Goal: Task Accomplishment & Management: Use online tool/utility

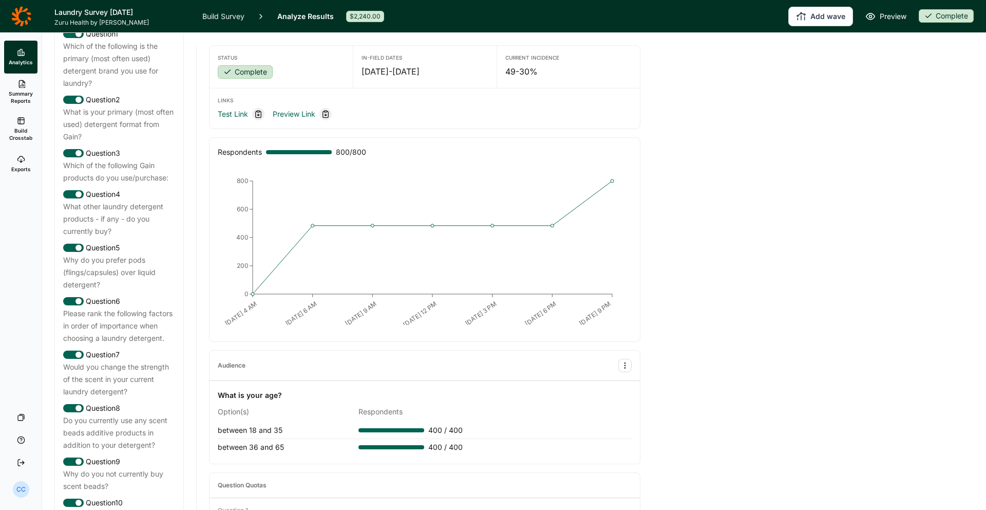
scroll to position [503, 0]
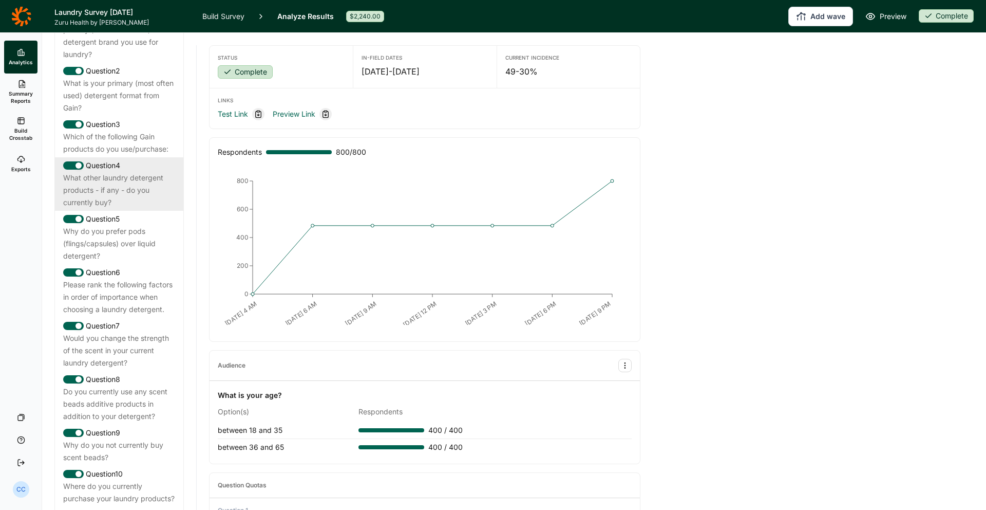
click at [137, 172] on div "Question 4" at bounding box center [119, 165] width 112 height 12
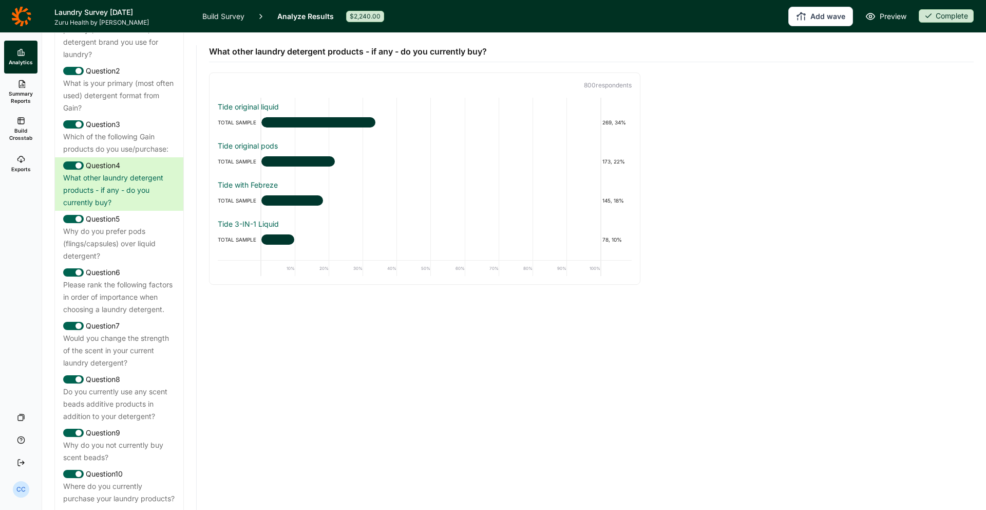
click at [41, 157] on ul "Analytics Summary Reports Build Crosstab Exports" at bounding box center [21, 111] width 42 height 140
click at [32, 162] on link "Exports" at bounding box center [20, 163] width 33 height 33
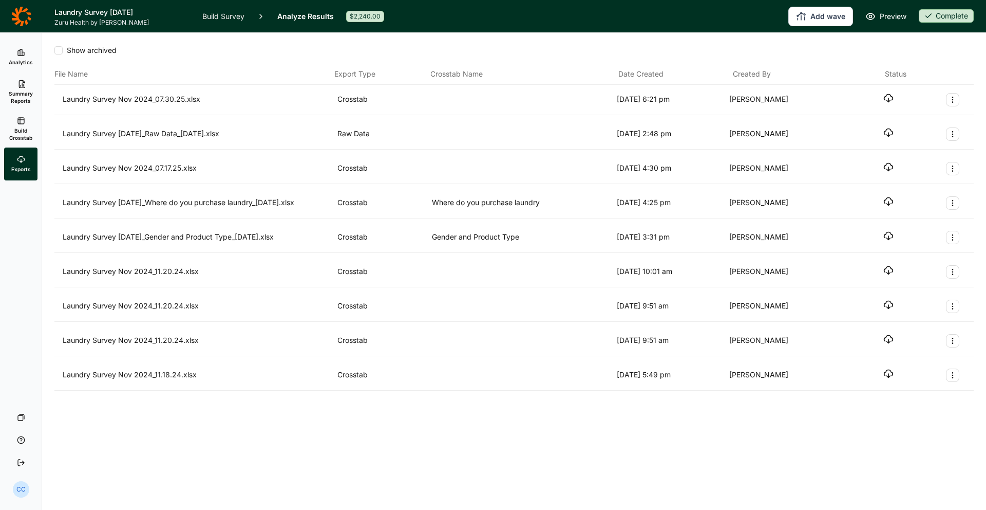
click at [41, 105] on ul "Analytics Summary Reports Build Crosstab Exports" at bounding box center [21, 111] width 42 height 140
click at [28, 118] on link "Build Crosstab" at bounding box center [20, 128] width 33 height 37
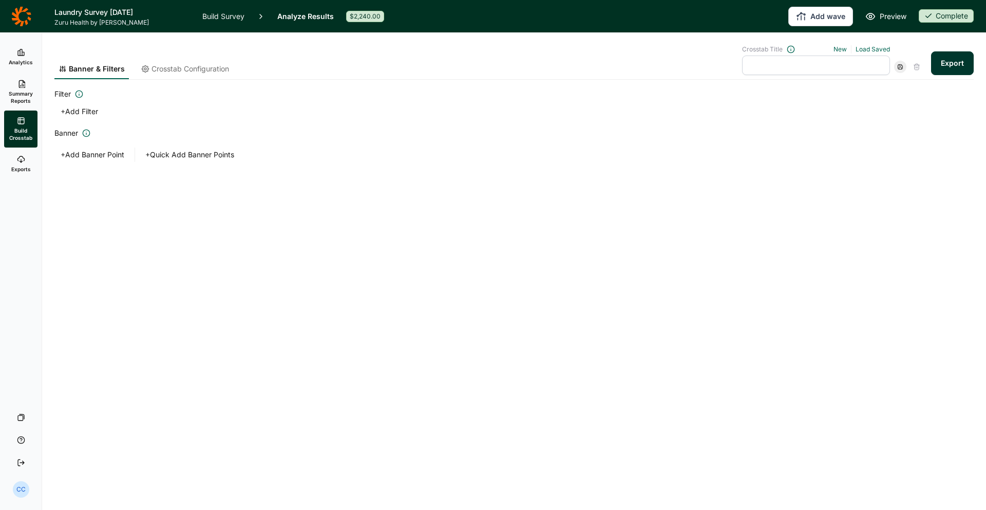
click at [84, 106] on button "+ Add Filter" at bounding box center [79, 111] width 50 height 14
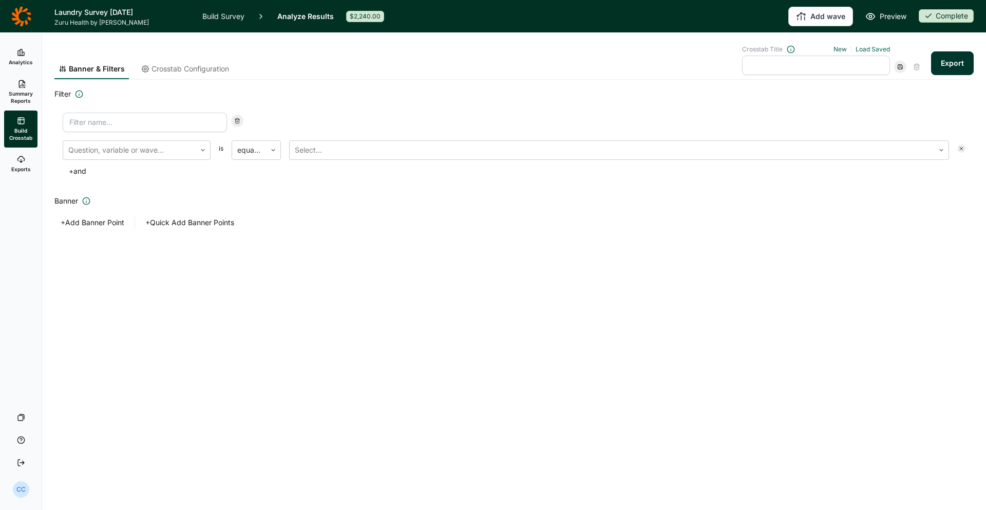
click at [178, 117] on input at bounding box center [145, 122] width 164 height 20
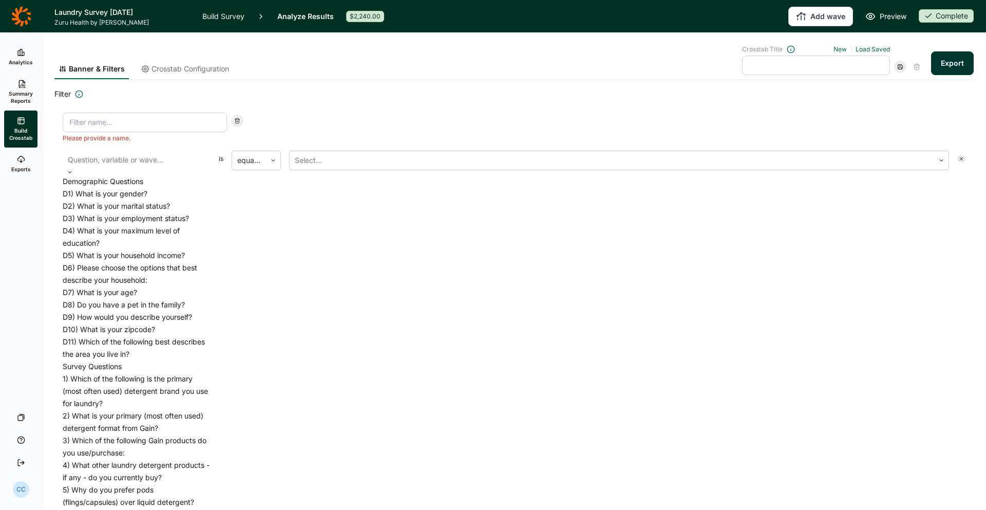
click at [156, 151] on div "Question, variable or wave..." at bounding box center [137, 160] width 148 height 18
drag, startPoint x: 155, startPoint y: 205, endPoint x: 165, endPoint y: 202, distance: 10.4
click at [155, 200] on div "D1) What is your gender?" at bounding box center [137, 193] width 148 height 12
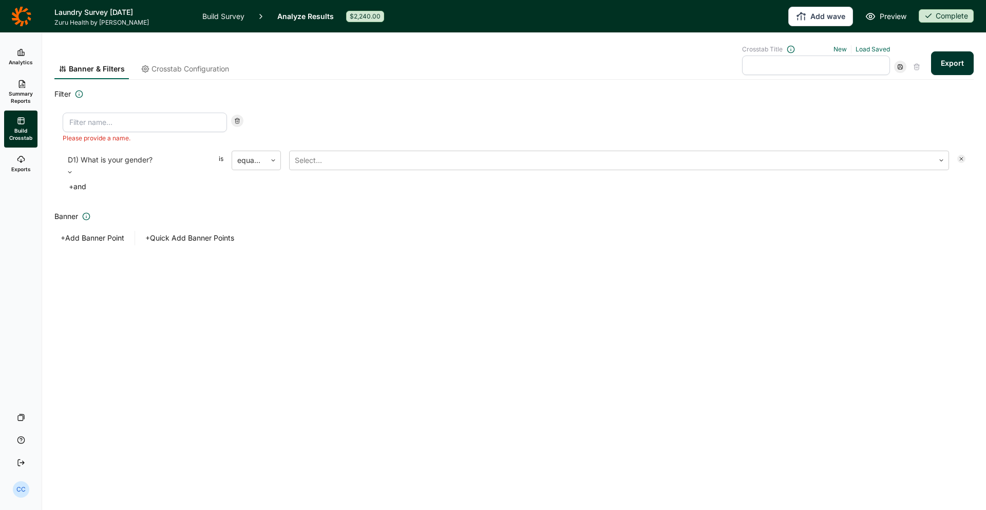
click at [333, 179] on div "+ and" at bounding box center [514, 186] width 903 height 14
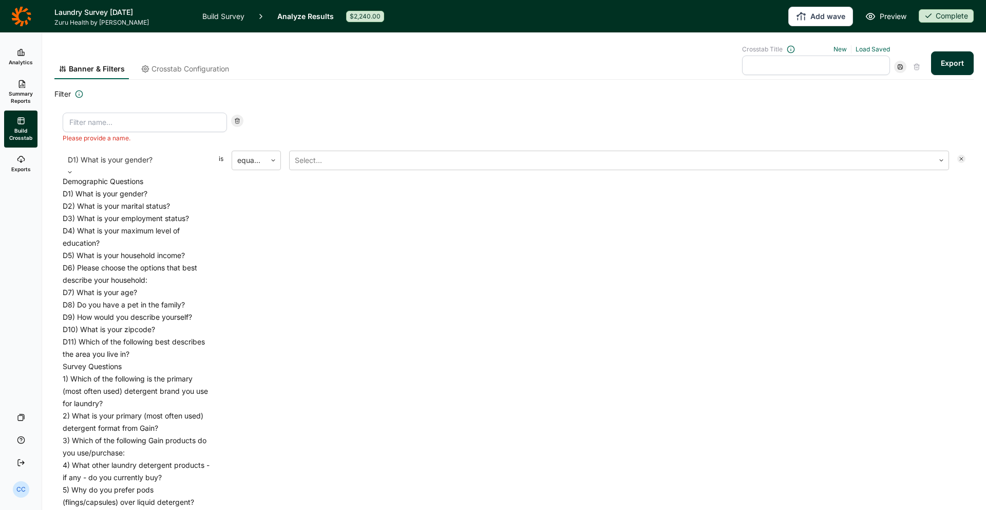
click at [192, 163] on div "D1) What is your gender?" at bounding box center [137, 160] width 148 height 18
click at [170, 286] on div "D7) What is your age?" at bounding box center [137, 292] width 148 height 12
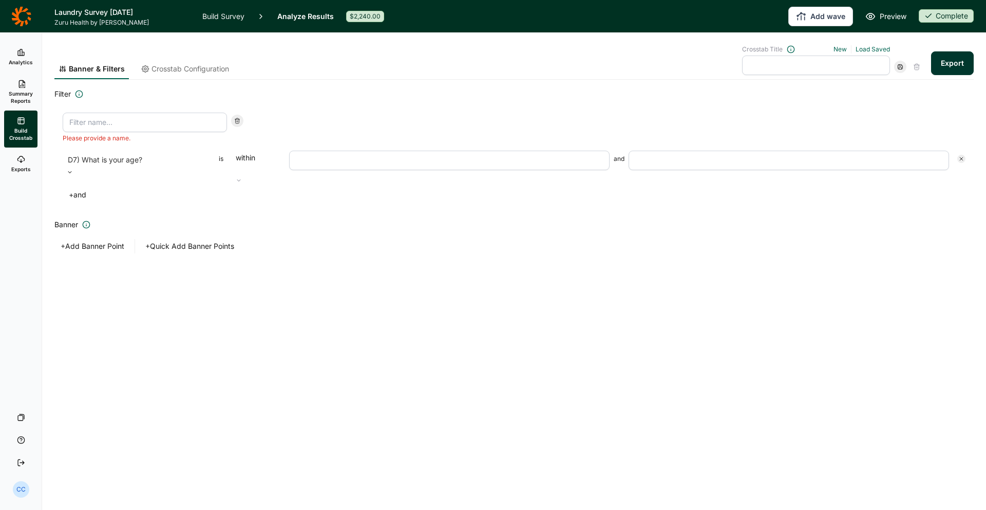
click at [309, 163] on input "number" at bounding box center [449, 161] width 321 height 20
type input "2"
click at [325, 159] on input "19" at bounding box center [449, 161] width 321 height 20
type input "18"
type input "25"
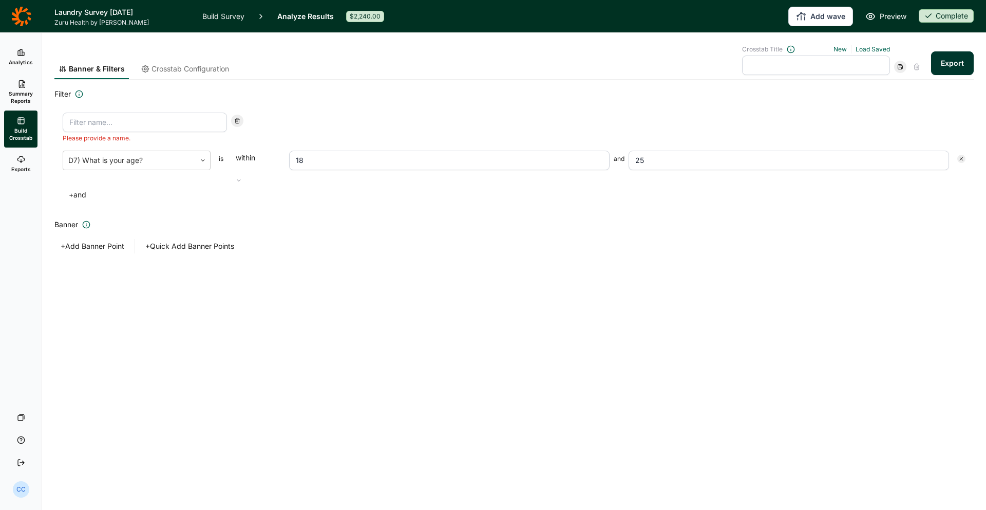
click at [331, 234] on div "Banner + Add Banner Point + Quick Add Banner Points" at bounding box center [513, 235] width 919 height 35
drag, startPoint x: 476, startPoint y: 133, endPoint x: 460, endPoint y: 136, distance: 16.2
click at [474, 134] on div "Please provide a name." at bounding box center [514, 127] width 903 height 30
click at [105, 132] on div "Please provide a name." at bounding box center [145, 127] width 164 height 30
click at [106, 129] on input at bounding box center [145, 122] width 164 height 20
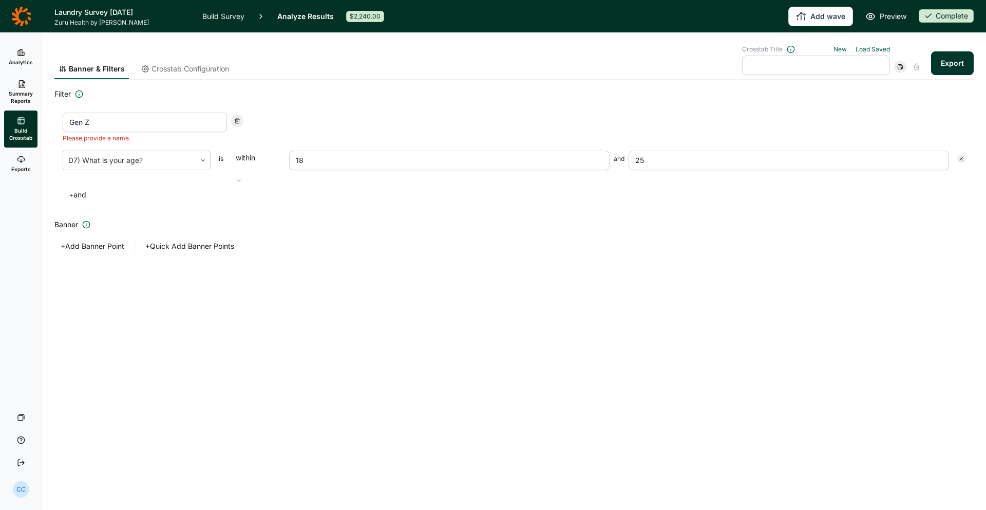
type input "Gen Z"
click at [656, 171] on div "D7) What is your age? is within 18 and 25 + and" at bounding box center [514, 176] width 903 height 51
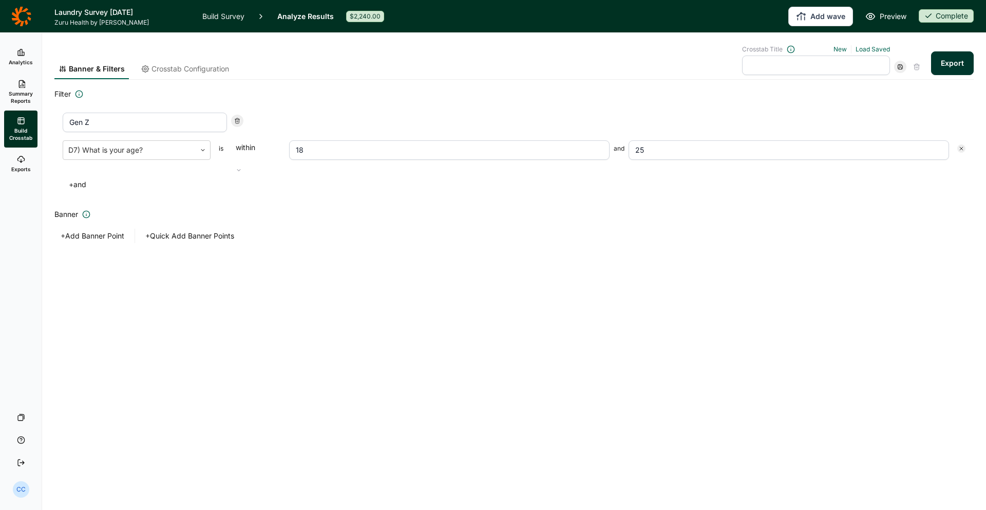
drag, startPoint x: 687, startPoint y: 139, endPoint x: 680, endPoint y: 146, distance: 10.9
click at [685, 142] on div "Gen Z D7) What is your age? is within 18 and 25 + and" at bounding box center [513, 152] width 919 height 96
click at [679, 144] on input "25" at bounding box center [789, 150] width 321 height 20
type input "27"
click at [637, 193] on div "Filter Gen Z D7) What is your age? is within 18 and 27 + and Banner + Add Banne…" at bounding box center [513, 165] width 919 height 155
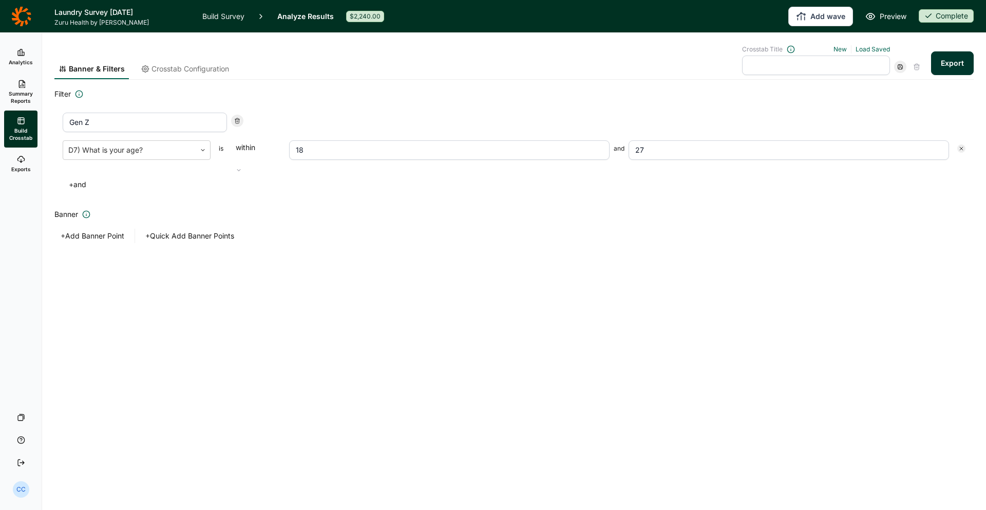
click at [776, 62] on input "text" at bounding box center [816, 65] width 148 height 20
click at [368, 259] on div "Banner & Filters Crosstab Configuration Crosstab Title New Load Saved Export Fi…" at bounding box center [513, 162] width 919 height 259
click at [826, 66] on input "text" at bounding box center [816, 65] width 148 height 20
type input "Gen Z"
click at [866, 99] on h2 "Filter" at bounding box center [513, 94] width 919 height 12
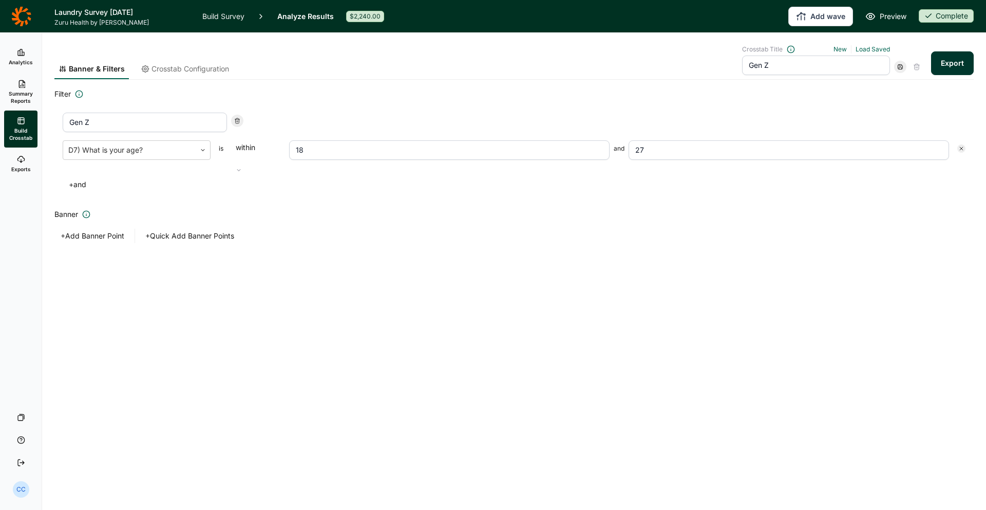
click at [970, 62] on button "Export" at bounding box center [952, 63] width 43 height 24
drag, startPoint x: 206, startPoint y: 199, endPoint x: 209, endPoint y: 207, distance: 8.8
click at [206, 208] on h2 "Banner" at bounding box center [513, 214] width 919 height 12
click at [121, 142] on div "D7) What is your age?" at bounding box center [129, 150] width 133 height 18
click at [291, 119] on div "Gen Z" at bounding box center [514, 122] width 903 height 20
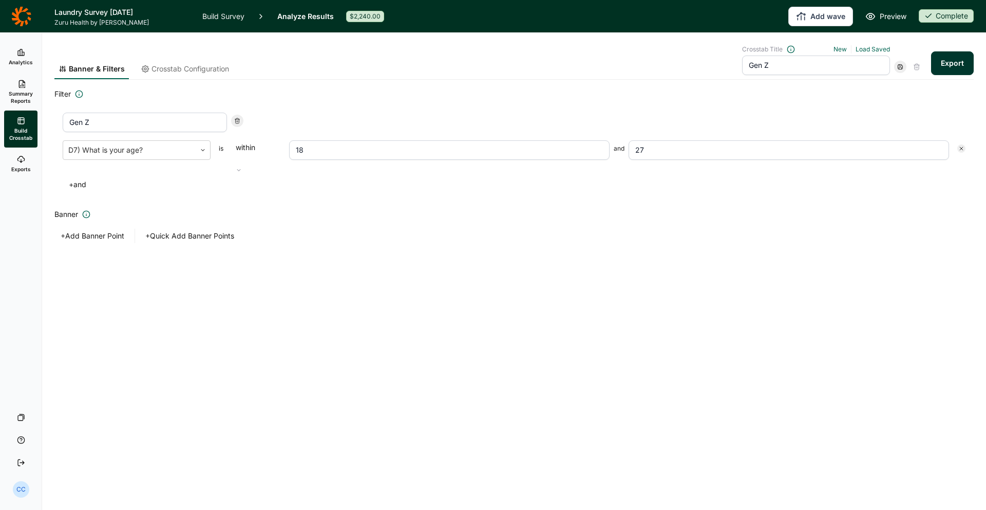
click at [26, 68] on link "Analytics" at bounding box center [20, 57] width 33 height 33
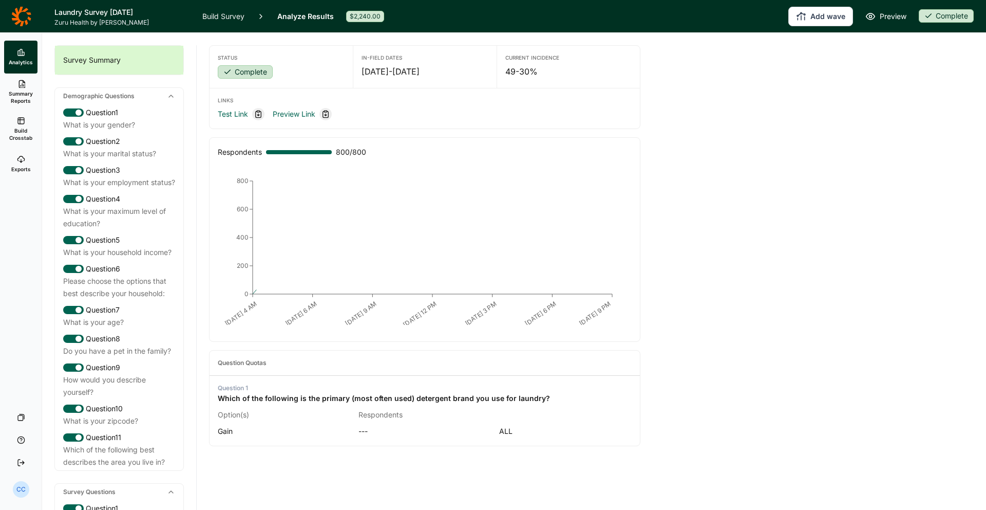
click at [35, 90] on link "Summary Reports" at bounding box center [20, 91] width 33 height 37
